Goal: Task Accomplishment & Management: Manage account settings

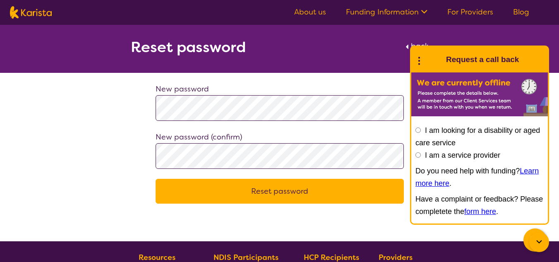
click at [277, 188] on button "Reset password" at bounding box center [279, 191] width 248 height 25
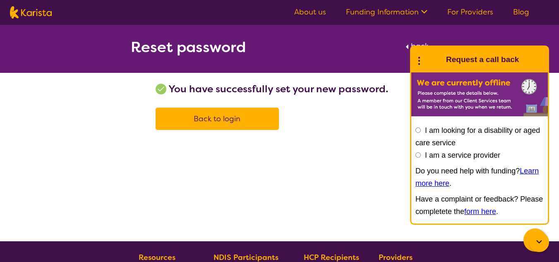
click at [219, 118] on span "Back to login" at bounding box center [217, 119] width 47 height 10
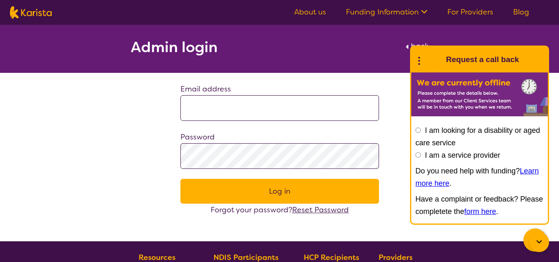
click at [208, 110] on input at bounding box center [279, 108] width 199 height 26
type input "**********"
click at [205, 193] on button "Log in" at bounding box center [279, 191] width 199 height 25
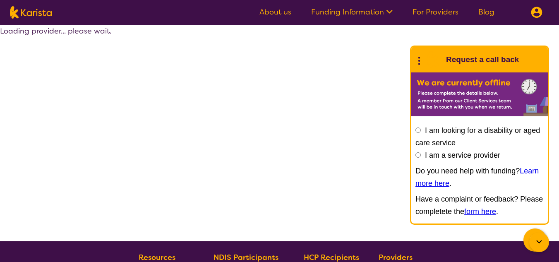
click at [271, 189] on div "Loading provider... please wait." at bounding box center [279, 133] width 559 height 216
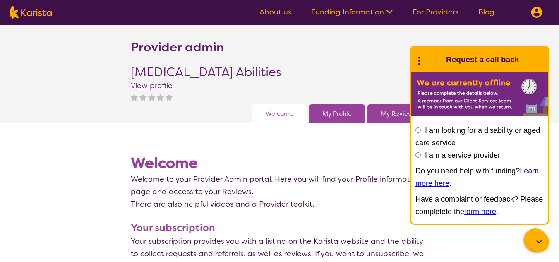
click at [536, 241] on icon at bounding box center [539, 242] width 10 height 10
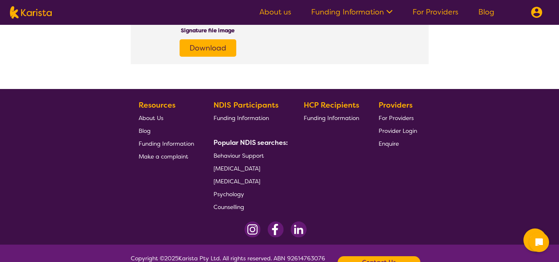
scroll to position [1406, 0]
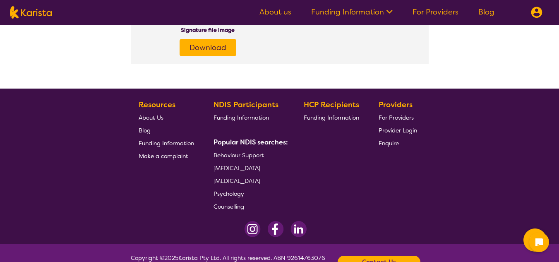
click at [323, 117] on span "Funding Information" at bounding box center [331, 117] width 55 height 7
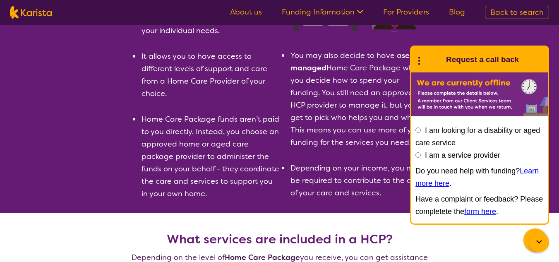
scroll to position [124, 0]
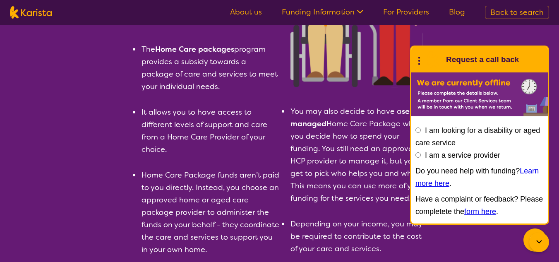
click at [540, 239] on icon at bounding box center [539, 242] width 10 height 10
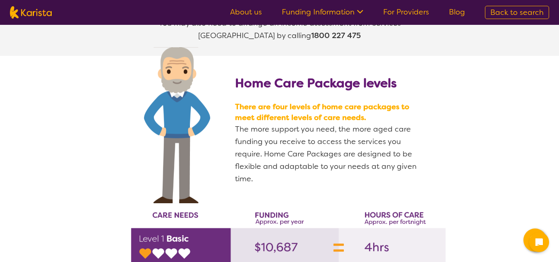
scroll to position [1034, 0]
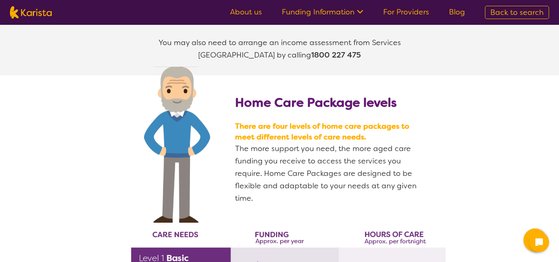
click at [265, 142] on p "The more support you need, the more aged care funding you receive to access the…" at bounding box center [327, 173] width 184 height 62
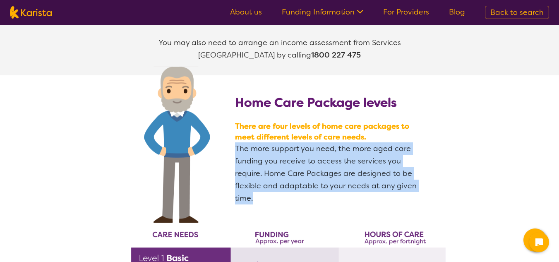
drag, startPoint x: 235, startPoint y: 126, endPoint x: 256, endPoint y: 175, distance: 52.8
click at [256, 175] on p "The more support you need, the more aged care funding you receive to access the…" at bounding box center [327, 173] width 184 height 62
copy p "The more support you need, the more aged care funding you receive to access the…"
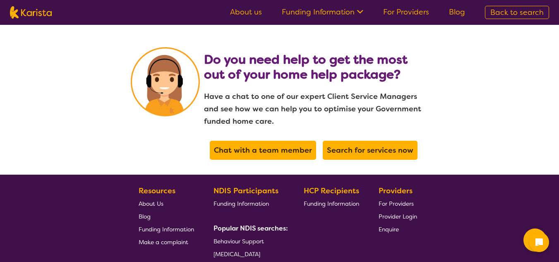
scroll to position [1737, 0]
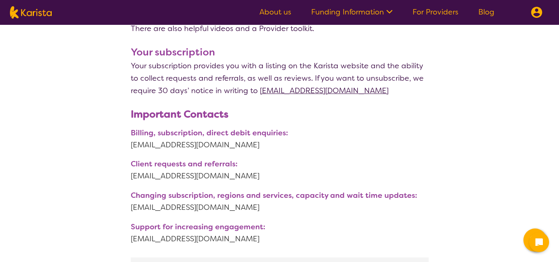
scroll to position [165, 0]
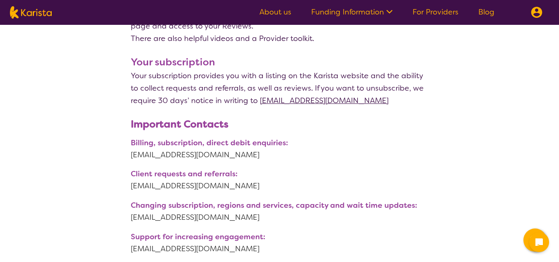
click at [346, 12] on link "Funding Information" at bounding box center [351, 12] width 81 height 10
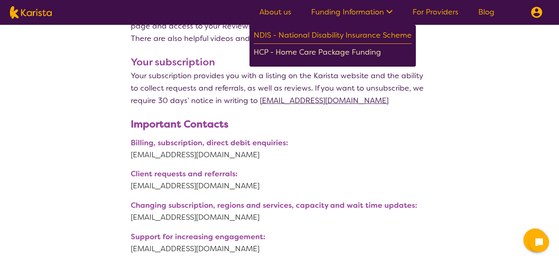
click at [331, 50] on div "HCP - Home Care Package Funding" at bounding box center [333, 53] width 158 height 14
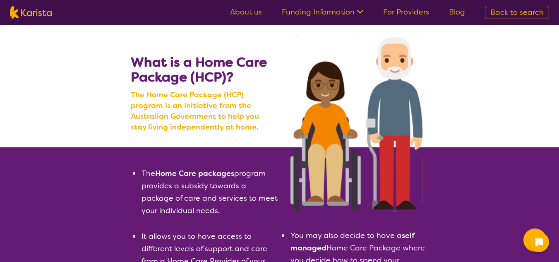
click at [331, 13] on link "Funding Information" at bounding box center [322, 12] width 81 height 10
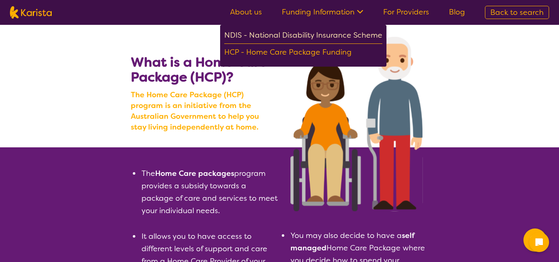
click at [299, 33] on div "NDIS - National Disability Insurance Scheme" at bounding box center [303, 36] width 158 height 15
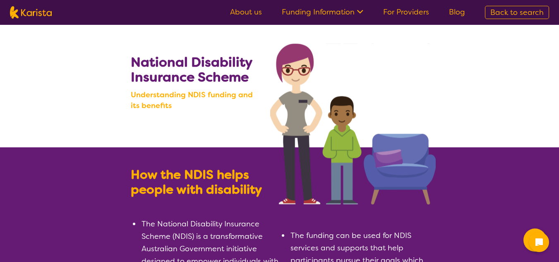
click at [400, 8] on link "For Providers" at bounding box center [406, 12] width 46 height 10
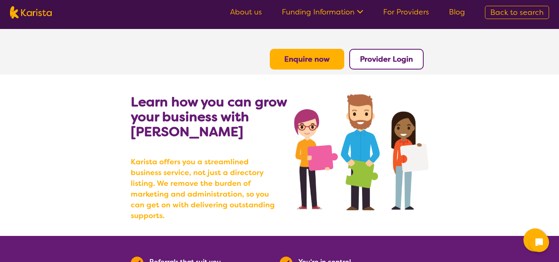
click at [386, 57] on b "Provider Login" at bounding box center [386, 59] width 53 height 10
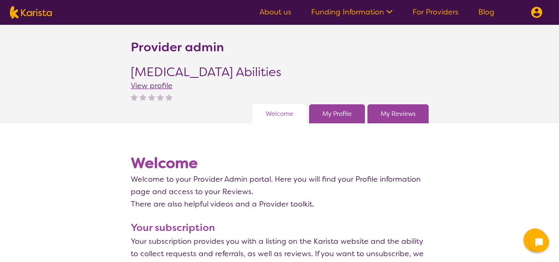
click at [160, 86] on span "View profile" at bounding box center [152, 86] width 42 height 10
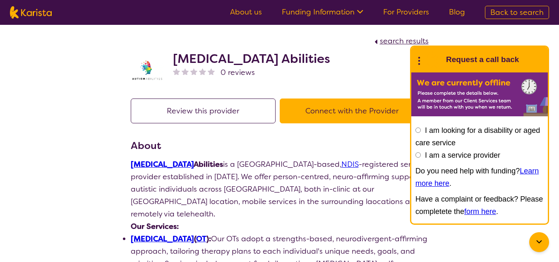
drag, startPoint x: 541, startPoint y: 236, endPoint x: 515, endPoint y: 216, distance: 33.1
click at [541, 236] on div at bounding box center [539, 242] width 20 height 20
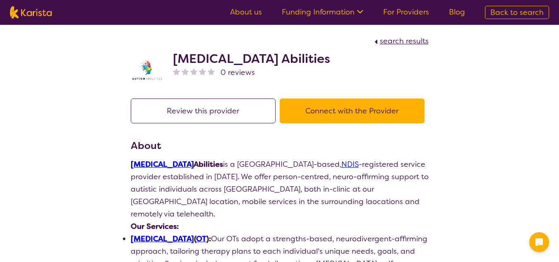
click at [188, 199] on p "Autism Abilities is a Melbourne-based, NDIS -registered service provider establ…" at bounding box center [280, 189] width 298 height 62
click at [395, 42] on span "search results" at bounding box center [404, 41] width 49 height 10
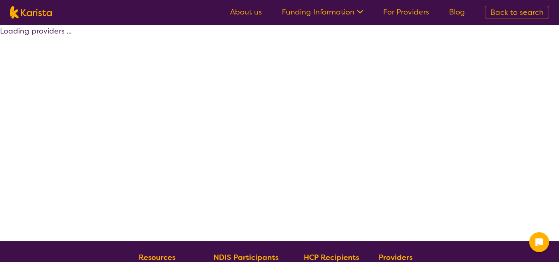
select select "by_score"
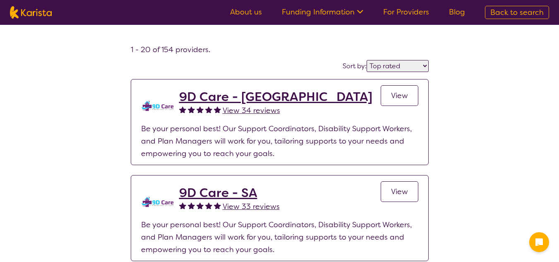
click at [500, 12] on span "Back to search" at bounding box center [516, 12] width 53 height 10
select select "[MEDICAL_DATA]"
select select "AS"
select select "NDIS"
select select "[MEDICAL_DATA]"
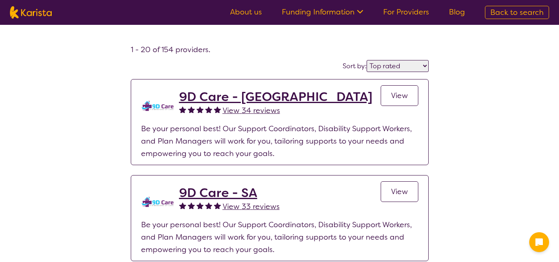
select select "AS"
select select "NDIS"
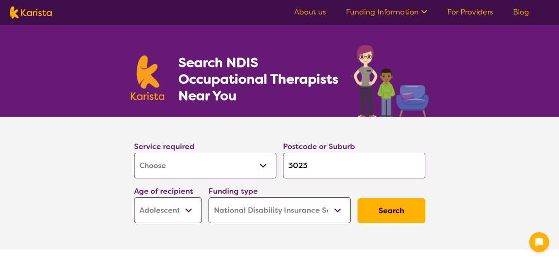
click at [465, 9] on link "For Providers" at bounding box center [470, 12] width 46 height 10
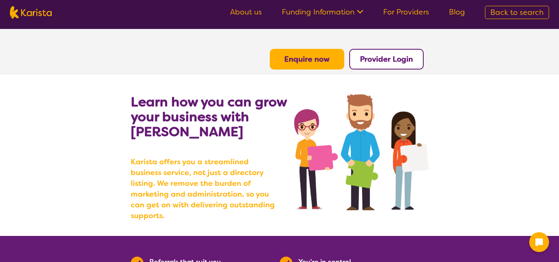
click at [507, 10] on span "Back to search" at bounding box center [516, 12] width 53 height 10
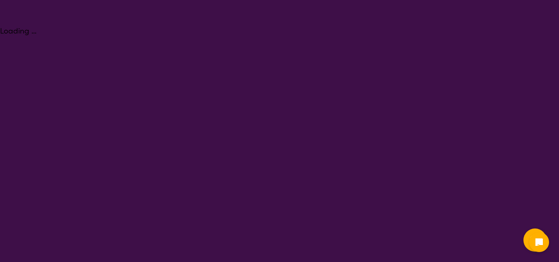
select select "[MEDICAL_DATA]"
select select "AS"
select select "NDIS"
select select "[MEDICAL_DATA]"
select select "AS"
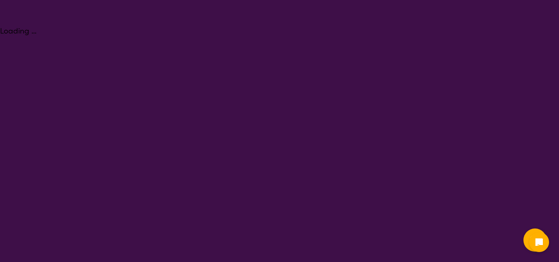
select select "NDIS"
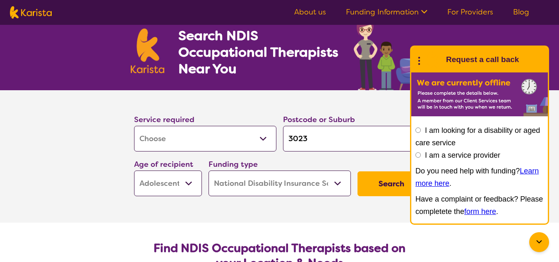
scroll to position [41, 0]
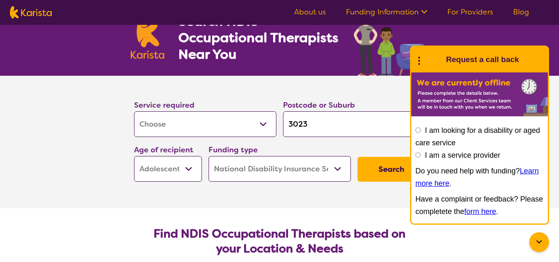
drag, startPoint x: 537, startPoint y: 239, endPoint x: 464, endPoint y: 201, distance: 82.9
click at [537, 239] on icon at bounding box center [539, 242] width 10 height 10
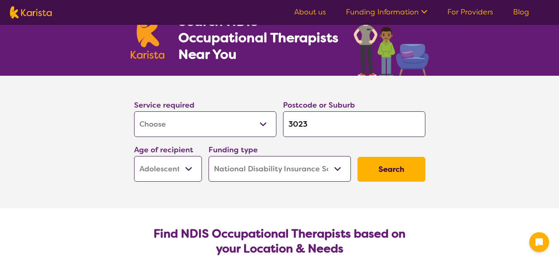
click at [395, 167] on button "Search" at bounding box center [391, 169] width 68 height 25
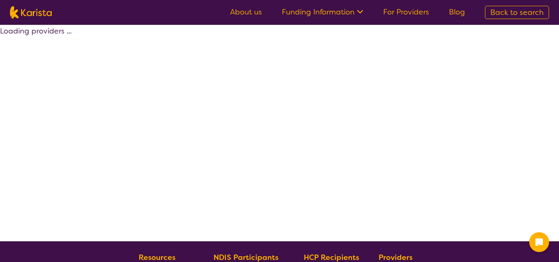
select select "by_score"
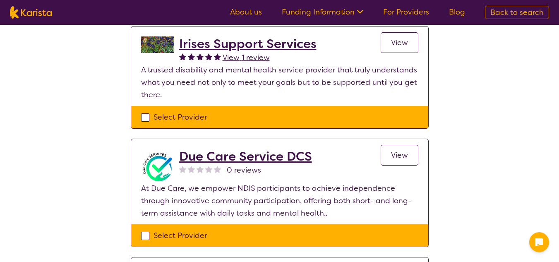
scroll to position [868, 0]
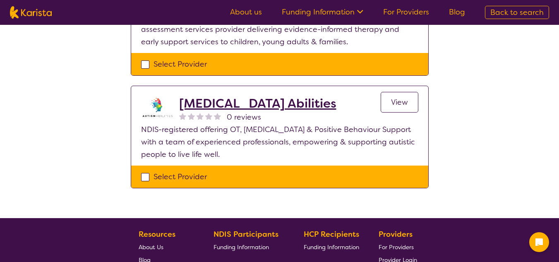
click at [406, 97] on span "View" at bounding box center [399, 102] width 17 height 10
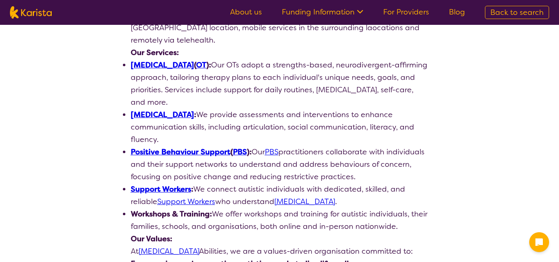
scroll to position [89, 0]
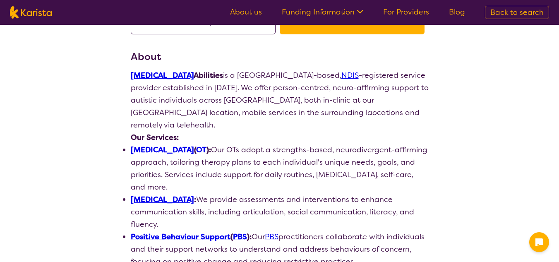
click at [402, 15] on link "For Providers" at bounding box center [406, 12] width 46 height 10
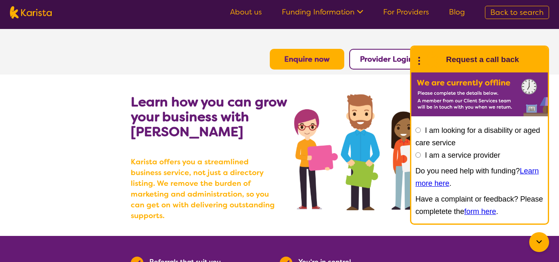
click at [538, 238] on icon at bounding box center [539, 242] width 10 height 10
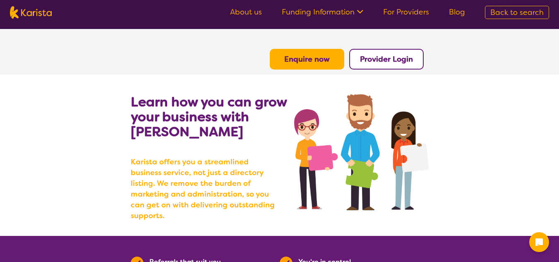
click at [373, 60] on b "Provider Login" at bounding box center [386, 59] width 53 height 10
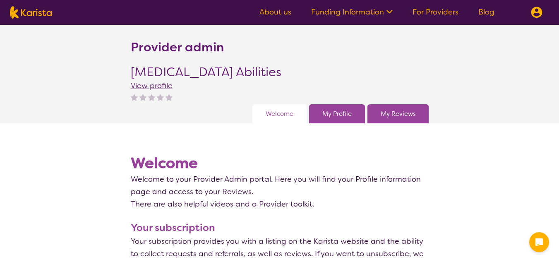
click at [334, 110] on link "My Profile" at bounding box center [336, 114] width 29 height 12
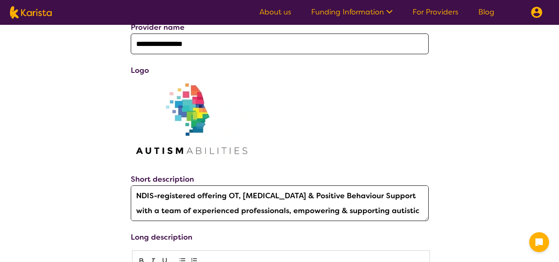
scroll to position [207, 0]
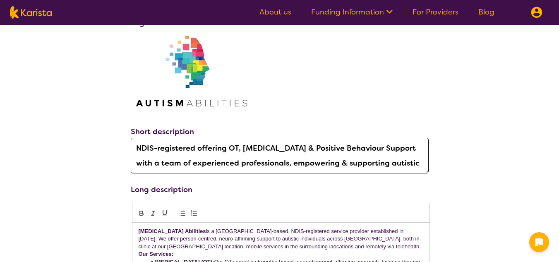
click at [196, 147] on textarea "NDIS-registered offering OT, [MEDICAL_DATA] & Positive Behaviour Support with a…" at bounding box center [280, 156] width 298 height 36
drag, startPoint x: 272, startPoint y: 148, endPoint x: 299, endPoint y: 151, distance: 27.4
click at [271, 148] on textarea "NDIS-registered offering OT, [MEDICAL_DATA] & Positive Behaviour Support with a…" at bounding box center [280, 156] width 298 height 36
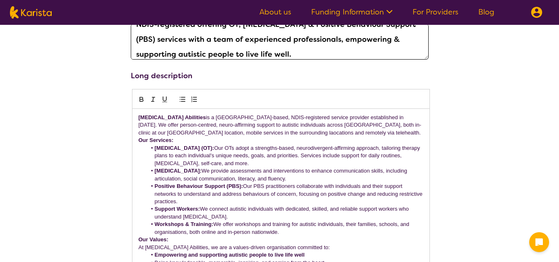
scroll to position [331, 0]
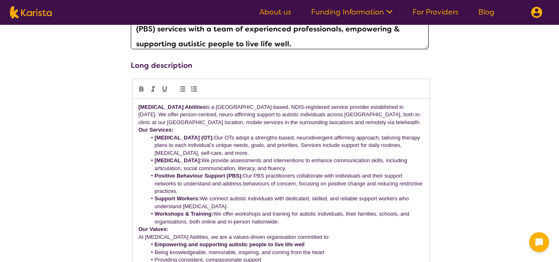
type textarea "NDIS-registered offering OT, [MEDICAL_DATA] & Positive Behaviour Support (PBS) …"
click at [226, 113] on p "[MEDICAL_DATA] Abilities is a [GEOGRAPHIC_DATA]-based, NDIS-registered service …" at bounding box center [281, 114] width 285 height 23
drag, startPoint x: 320, startPoint y: 146, endPoint x: 289, endPoint y: 152, distance: 31.3
click at [289, 152] on li "[MEDICAL_DATA] (OT): Our OTs adopt a strengths-based, neurodivergent-affirming …" at bounding box center [284, 145] width 277 height 23
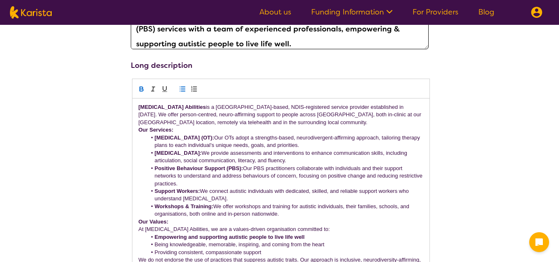
click at [227, 135] on li "[MEDICAL_DATA] (OT): Our OTs adopt a strengths-based, neurodivergent-affirming …" at bounding box center [284, 141] width 277 height 15
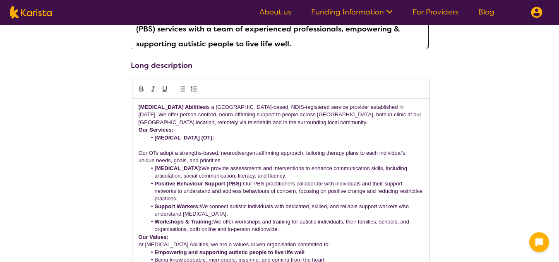
drag, startPoint x: 213, startPoint y: 145, endPoint x: 227, endPoint y: 153, distance: 16.1
click at [213, 145] on p at bounding box center [281, 144] width 285 height 7
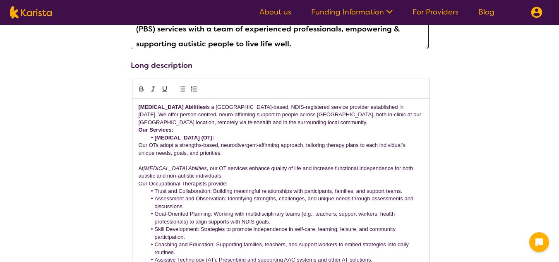
scroll to position [393, 0]
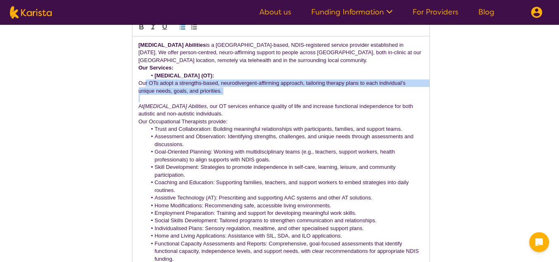
drag, startPoint x: 151, startPoint y: 81, endPoint x: 249, endPoint y: 100, distance: 99.8
click at [227, 96] on div "[MEDICAL_DATA] Abilities is a [GEOGRAPHIC_DATA]-based, NDIS-registered service …" at bounding box center [280, 235] width 297 height 399
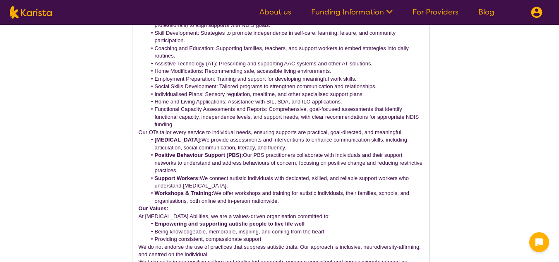
scroll to position [558, 0]
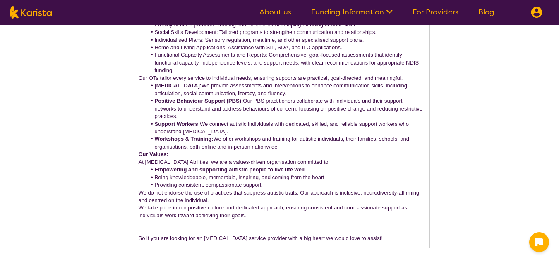
click at [408, 77] on p "Our OTs tailor every service to individual needs, ensuring supports are practic…" at bounding box center [281, 77] width 285 height 7
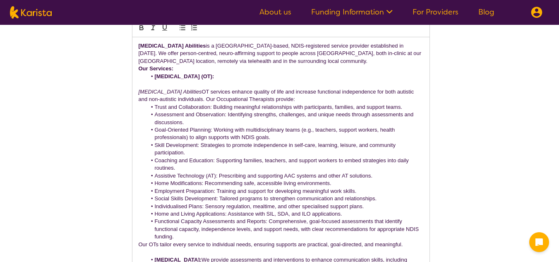
scroll to position [352, 0]
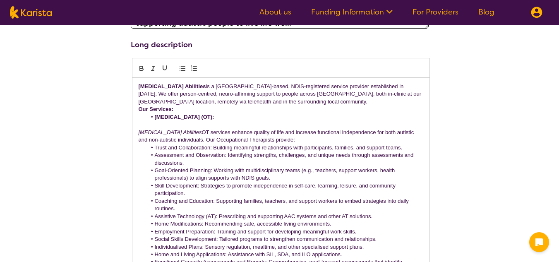
click at [232, 115] on li "[MEDICAL_DATA] (OT):" at bounding box center [284, 116] width 277 height 7
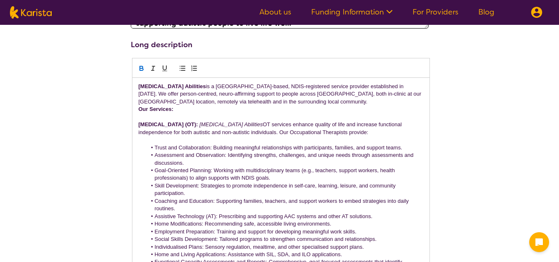
drag, startPoint x: 211, startPoint y: 124, endPoint x: 214, endPoint y: 132, distance: 8.4
click at [212, 124] on em "[MEDICAL_DATA] Abilities" at bounding box center [230, 124] width 63 height 6
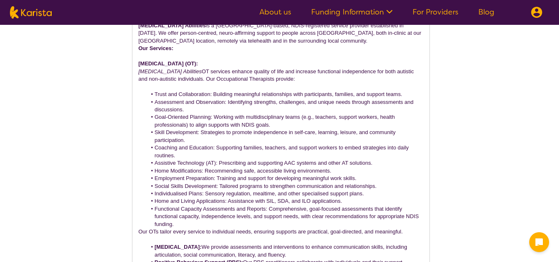
scroll to position [393, 0]
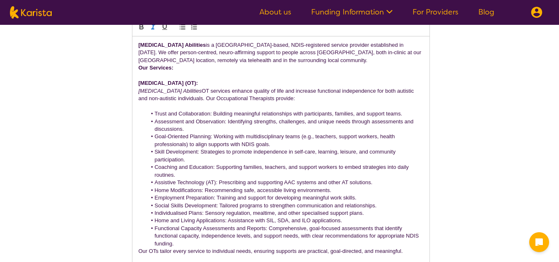
click at [136, 66] on div "[MEDICAL_DATA] Abilities is a [GEOGRAPHIC_DATA]-based, NDIS-registered service …" at bounding box center [280, 232] width 297 height 392
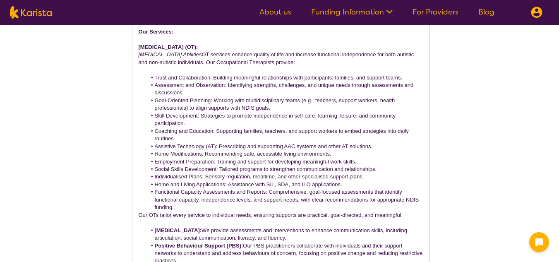
scroll to position [517, 0]
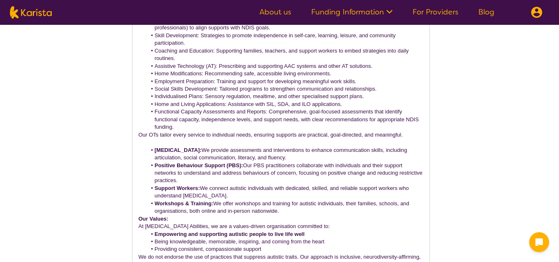
click at [154, 149] on li "[MEDICAL_DATA]: We provide assessments and interventions to enhance communicati…" at bounding box center [284, 153] width 277 height 15
click at [189, 149] on p "[MEDICAL_DATA]: We provide assessments and interventions to enhance communicati…" at bounding box center [281, 153] width 285 height 15
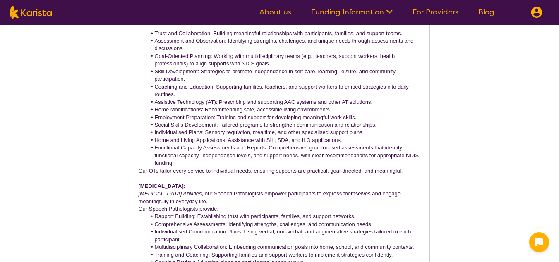
scroll to position [514, 0]
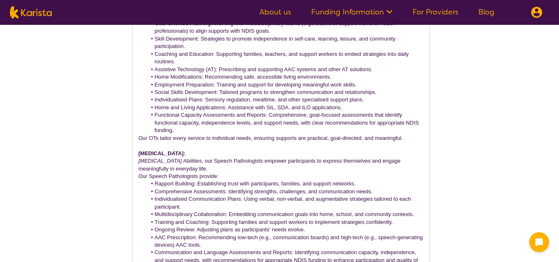
click at [180, 159] on p "[MEDICAL_DATA] Abilities , our Speech Pathologists empower participants to expr…" at bounding box center [281, 164] width 285 height 15
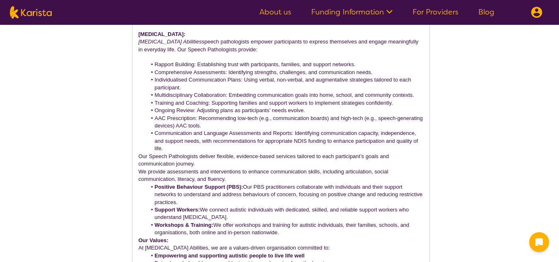
scroll to position [638, 0]
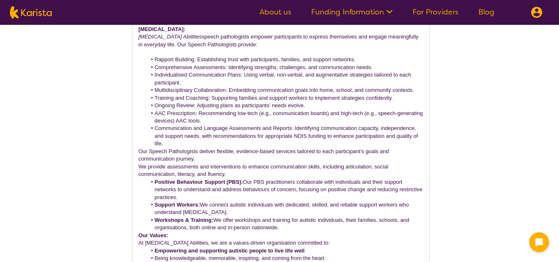
click at [187, 144] on li "Communication and Language Assessments and Reports: Identifying communication c…" at bounding box center [284, 135] width 277 height 23
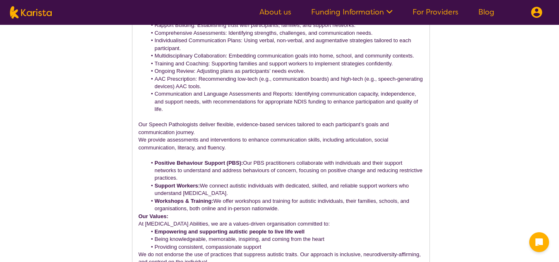
scroll to position [679, 0]
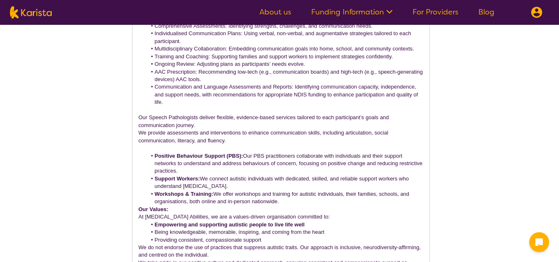
drag, startPoint x: 155, startPoint y: 152, endPoint x: 159, endPoint y: 155, distance: 4.8
click at [155, 153] on strong "Positive Behaviour Support (PBS):" at bounding box center [198, 156] width 89 height 6
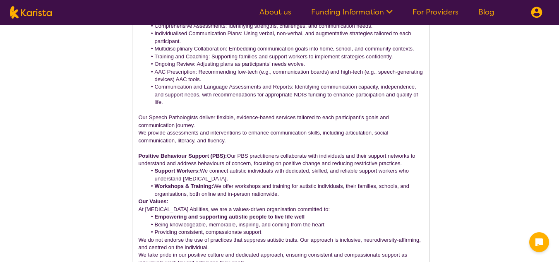
click at [228, 156] on p "Positive Behaviour Support (PBS): Our PBS practitioners collaborate with indivi…" at bounding box center [281, 159] width 285 height 15
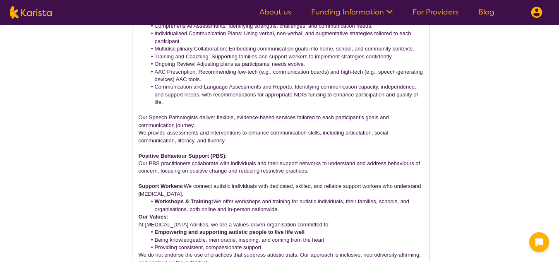
click at [185, 185] on p "Support Workers: We connect autistic individuals with dedicated, skilled, and r…" at bounding box center [281, 189] width 285 height 15
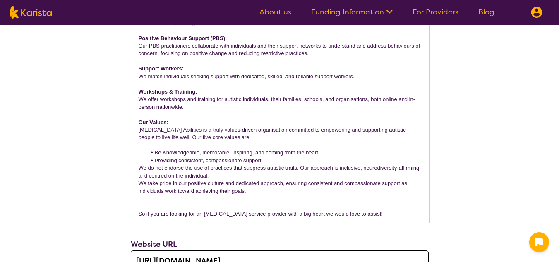
scroll to position [807, 0]
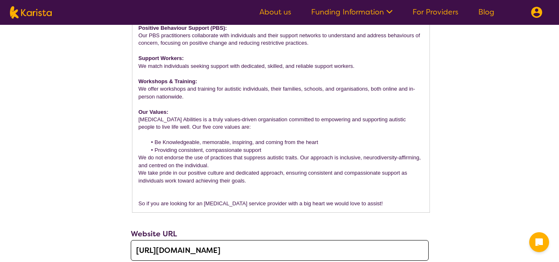
click at [199, 142] on li "Be Knowledgeable, memorable, inspiring, and coming from the heart" at bounding box center [284, 142] width 277 height 7
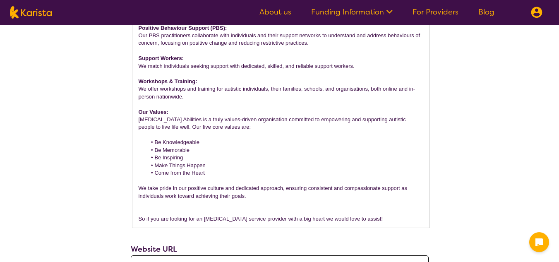
click at [200, 194] on p "We take pride in our positive culture and dedicated approach, ensuring consiste…" at bounding box center [281, 191] width 285 height 15
click at [255, 198] on p "We take pride in our positive culture and dedicated approach, ensuring consiste…" at bounding box center [281, 191] width 285 height 15
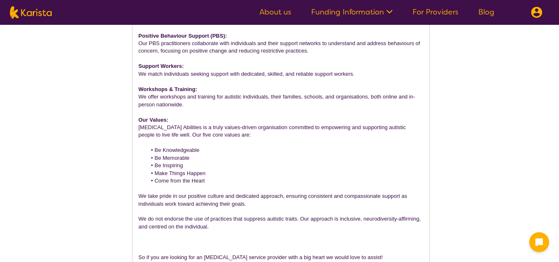
scroll to position [803, 0]
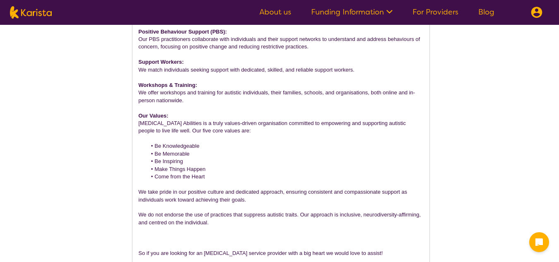
click at [142, 215] on p "We do not endorse the use of practices that suppress autistic traits. Our appro…" at bounding box center [281, 218] width 285 height 15
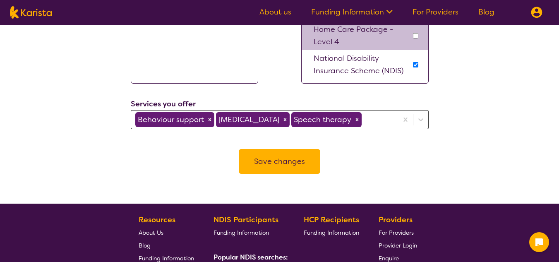
scroll to position [1217, 0]
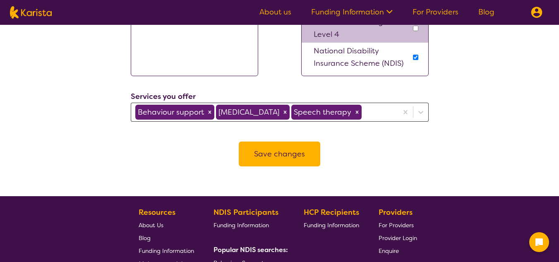
click at [272, 149] on button "Save changes" at bounding box center [279, 153] width 81 height 25
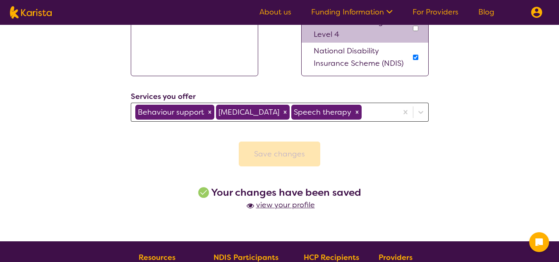
click at [304, 206] on span "view your profile" at bounding box center [279, 205] width 70 height 10
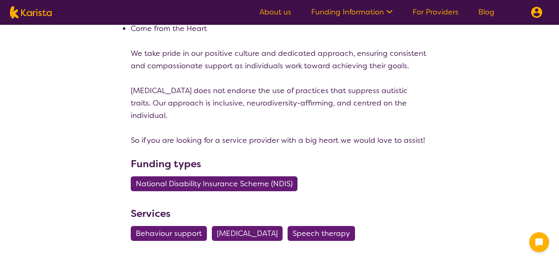
scroll to position [1241, 0]
